Goal: Task Accomplishment & Management: Manage account settings

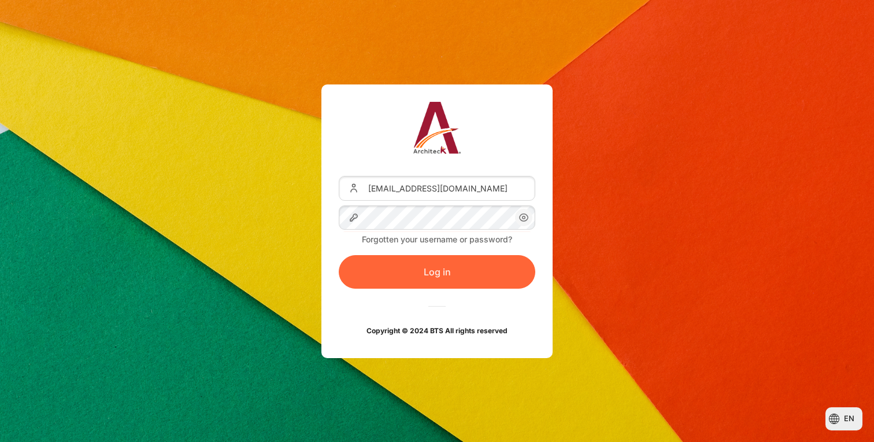
click at [404, 278] on button "Log in" at bounding box center [437, 272] width 197 height 34
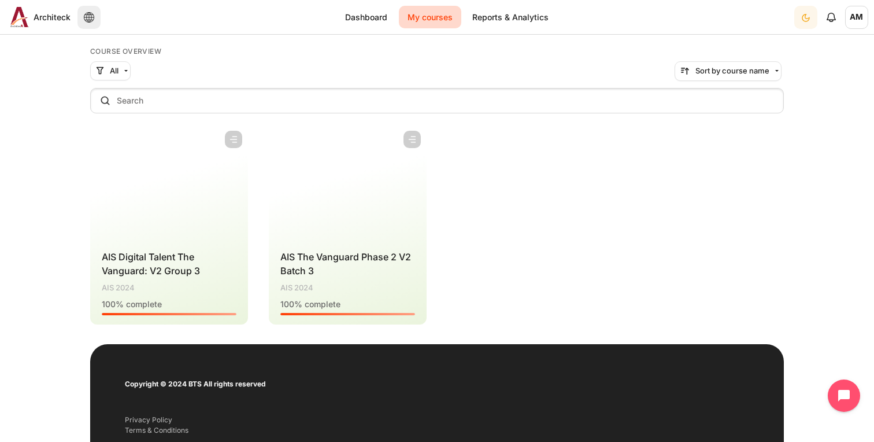
scroll to position [177, 0]
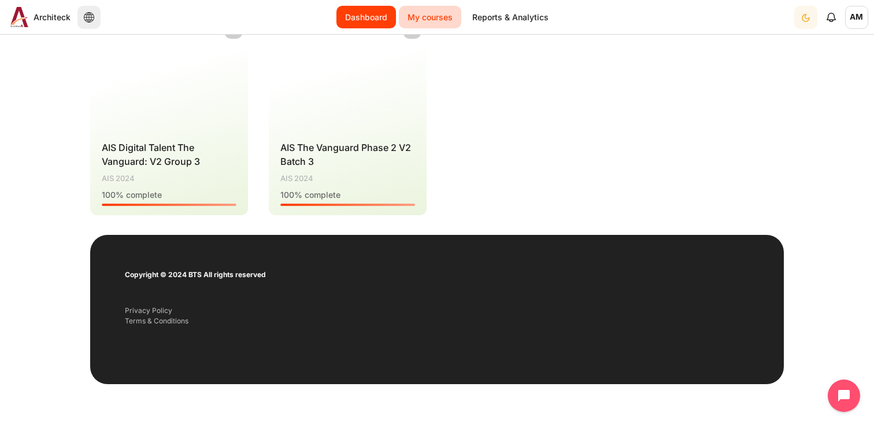
click at [372, 14] on link "Dashboard" at bounding box center [366, 17] width 60 height 23
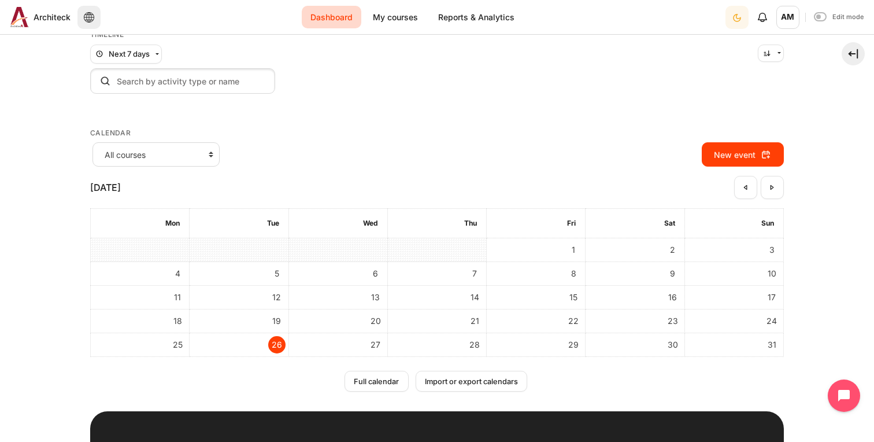
scroll to position [82, 0]
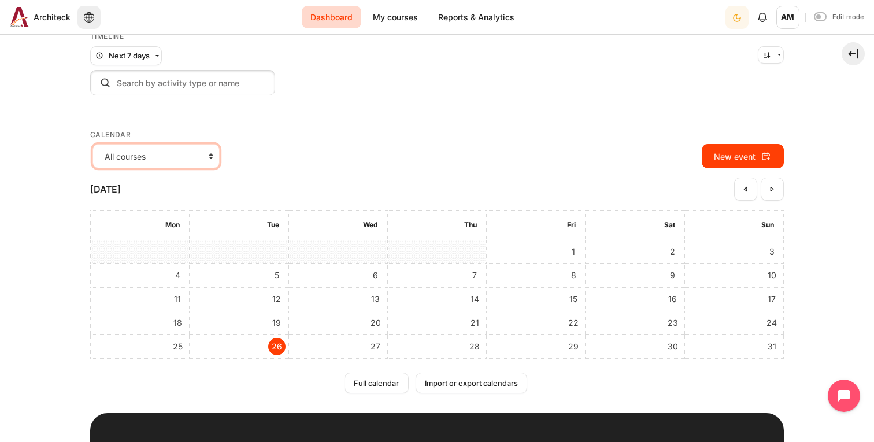
click at [201, 162] on select "All courses AIS OPO V2 Group 3 AIS The Vanguard Phase 2 V2 Batch 3" at bounding box center [156, 156] width 127 height 24
click at [93, 144] on select "All courses AIS OPO V2 Group 3 AIS The Vanguard Phase 2 V2 Batch 3" at bounding box center [156, 156] width 127 height 24
click at [207, 157] on select "All courses AIS OPO V2 Group 3 AIS The Vanguard Phase 2 V2 Batch 3" at bounding box center [156, 156] width 127 height 24
select select "821"
click at [93, 144] on select "All courses AIS OPO V2 Group 3 AIS The Vanguard Phase 2 V2 Batch 3" at bounding box center [156, 156] width 127 height 24
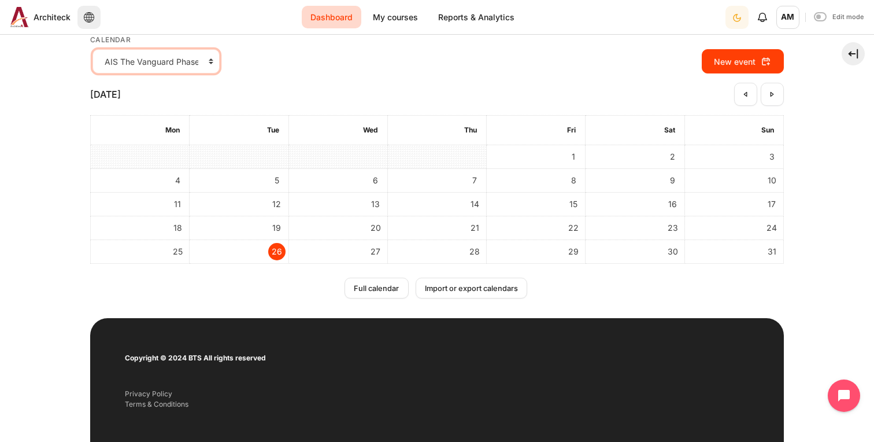
scroll to position [179, 0]
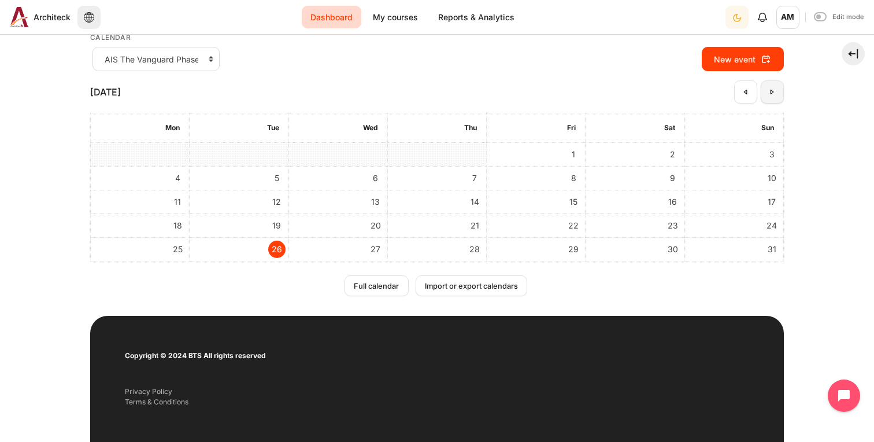
click at [773, 93] on link "September" at bounding box center [772, 91] width 23 height 23
click at [773, 93] on link "October" at bounding box center [772, 91] width 23 height 23
click at [773, 93] on link "November" at bounding box center [772, 91] width 23 height 23
click at [773, 93] on link "December" at bounding box center [772, 91] width 23 height 23
click at [773, 93] on link "January" at bounding box center [772, 91] width 23 height 23
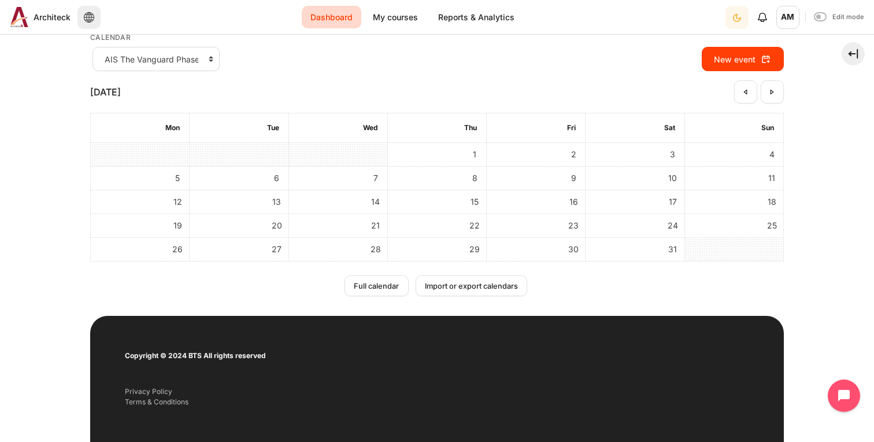
click at [773, 93] on link "February" at bounding box center [772, 91] width 23 height 23
click at [773, 93] on link "March" at bounding box center [772, 91] width 23 height 23
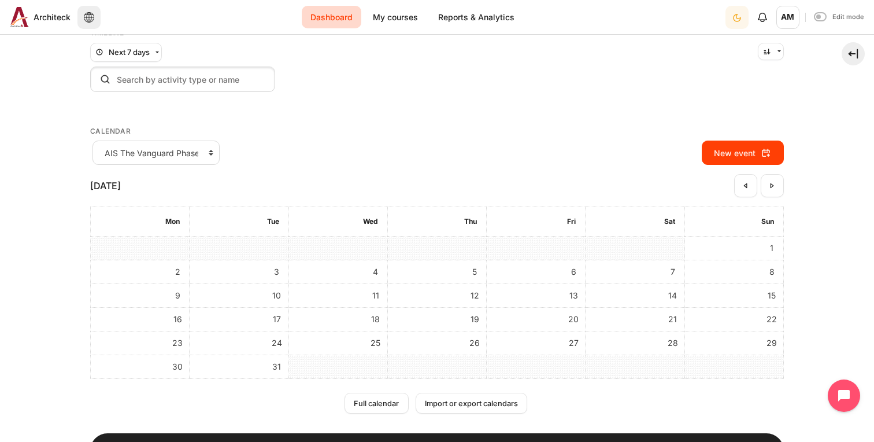
scroll to position [0, 0]
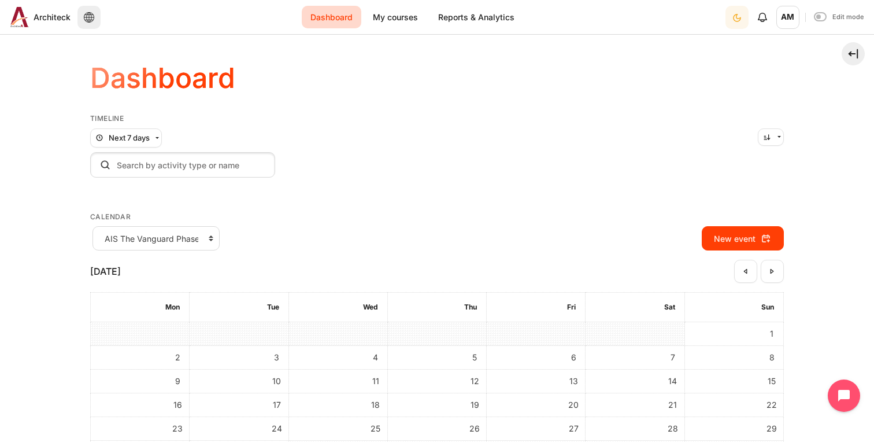
click at [794, 25] on span "AM" at bounding box center [787, 17] width 23 height 23
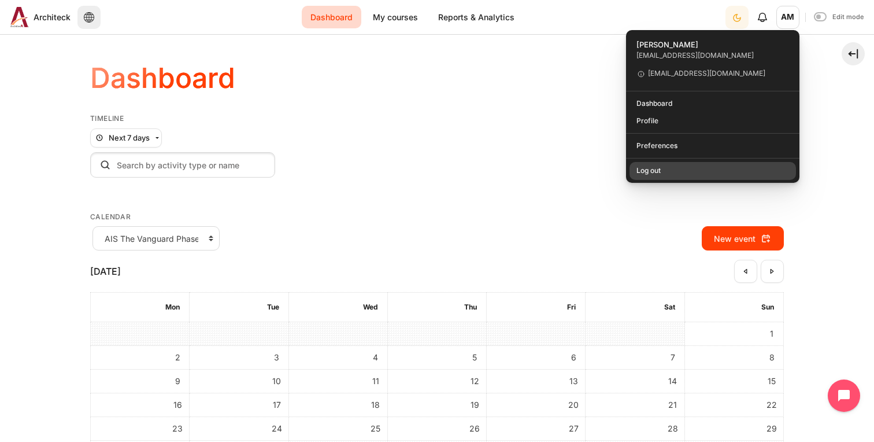
click at [689, 169] on link "Log out" at bounding box center [713, 171] width 167 height 18
